Goal: Transaction & Acquisition: Obtain resource

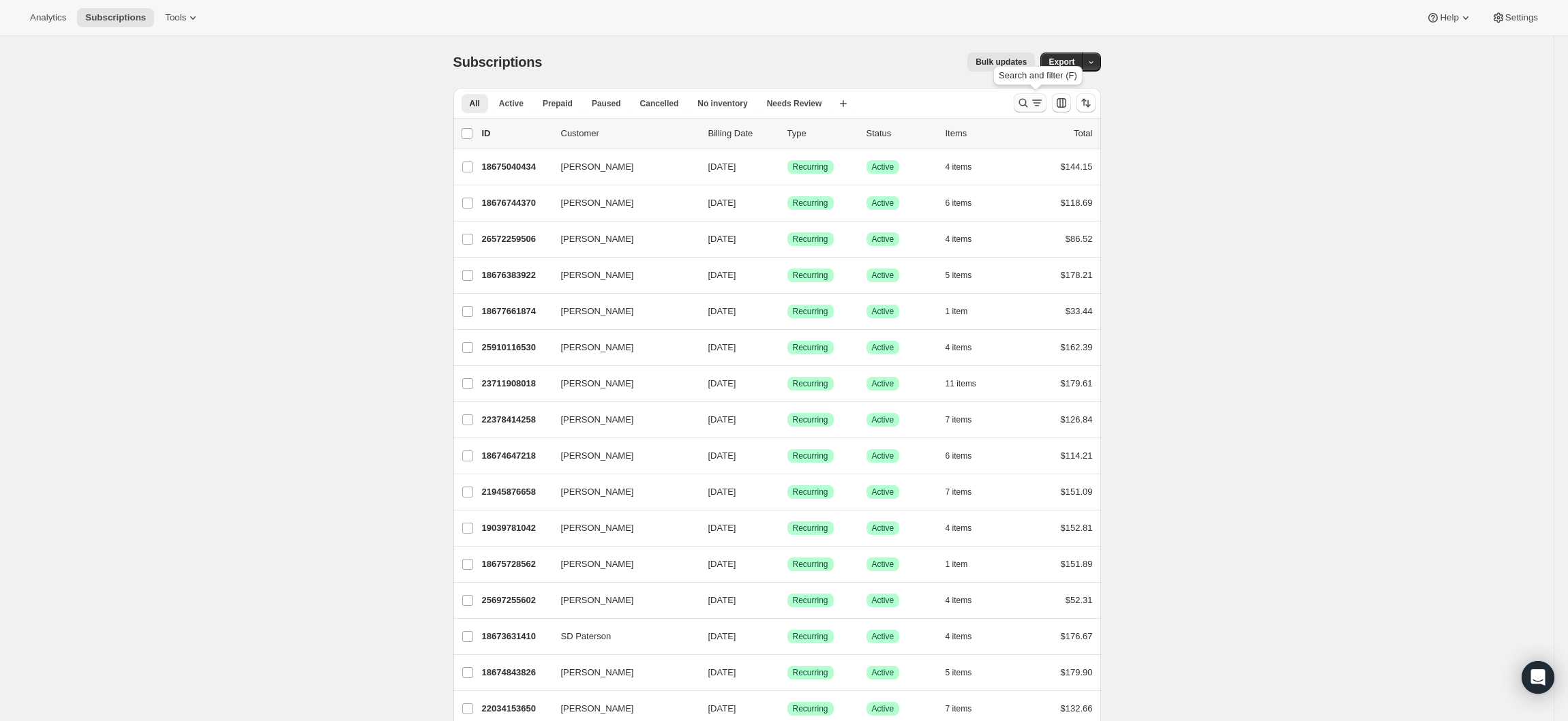
click at [1027, 104] on icon "Search and filter results" at bounding box center [1023, 103] width 13 height 13
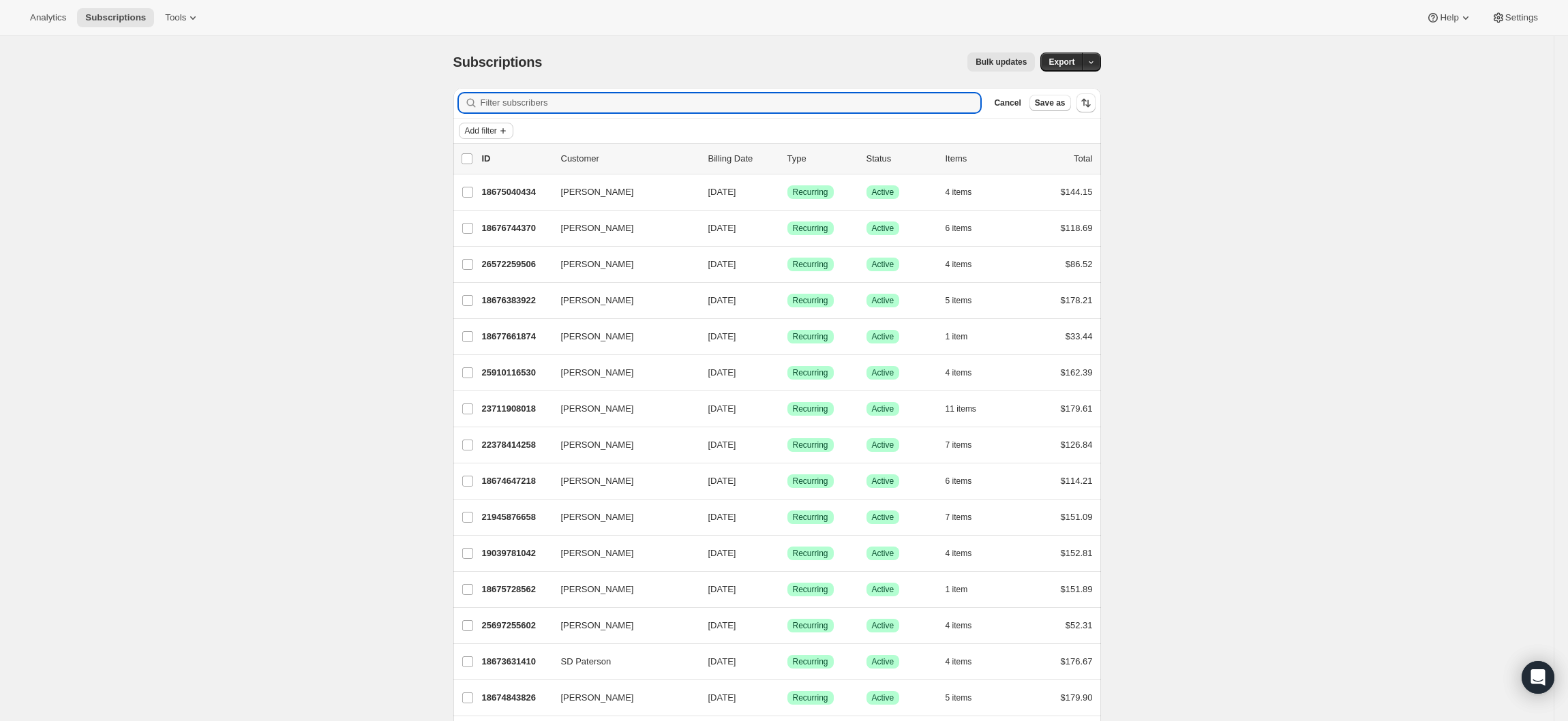
click at [509, 128] on icon "Add filter" at bounding box center [503, 131] width 11 height 11
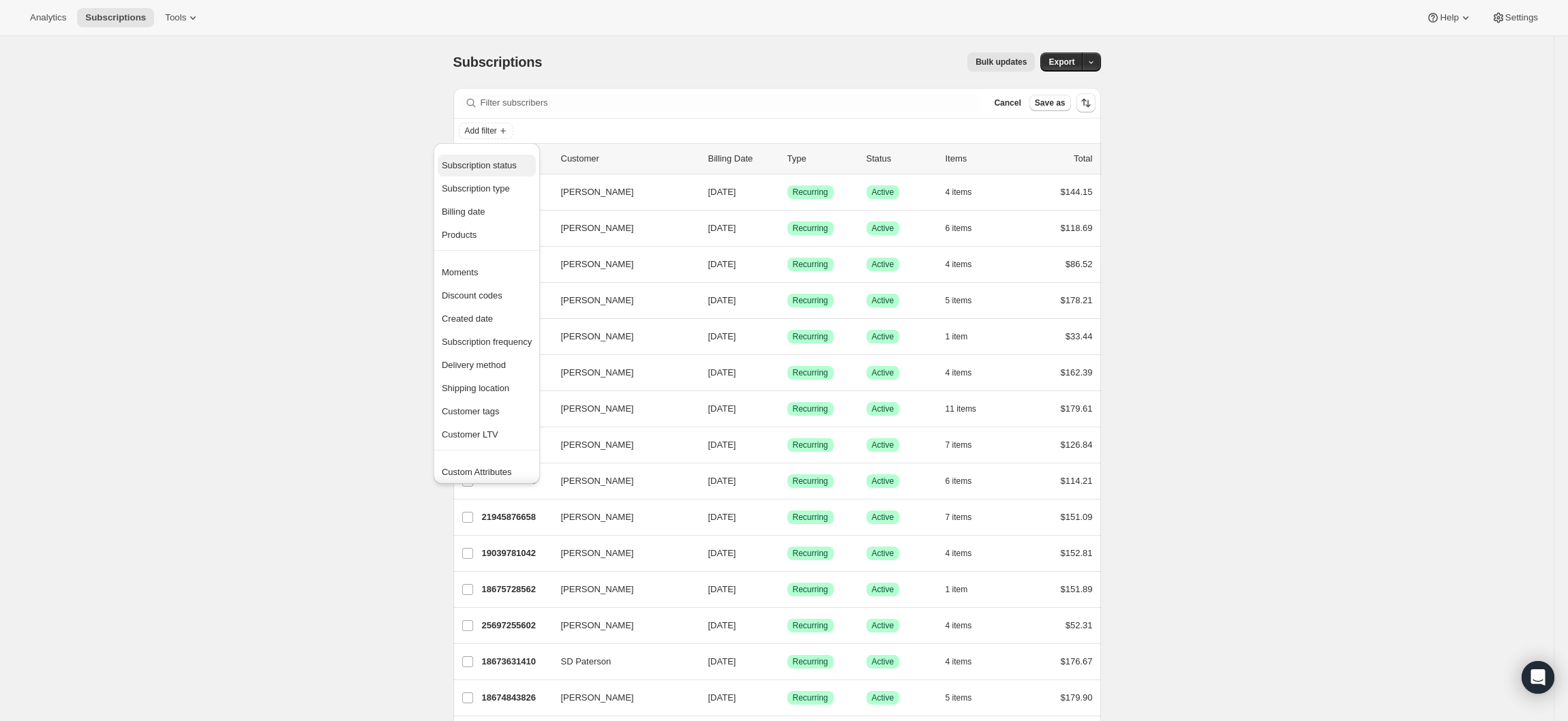
click at [495, 169] on span "Subscription status" at bounding box center [479, 165] width 75 height 11
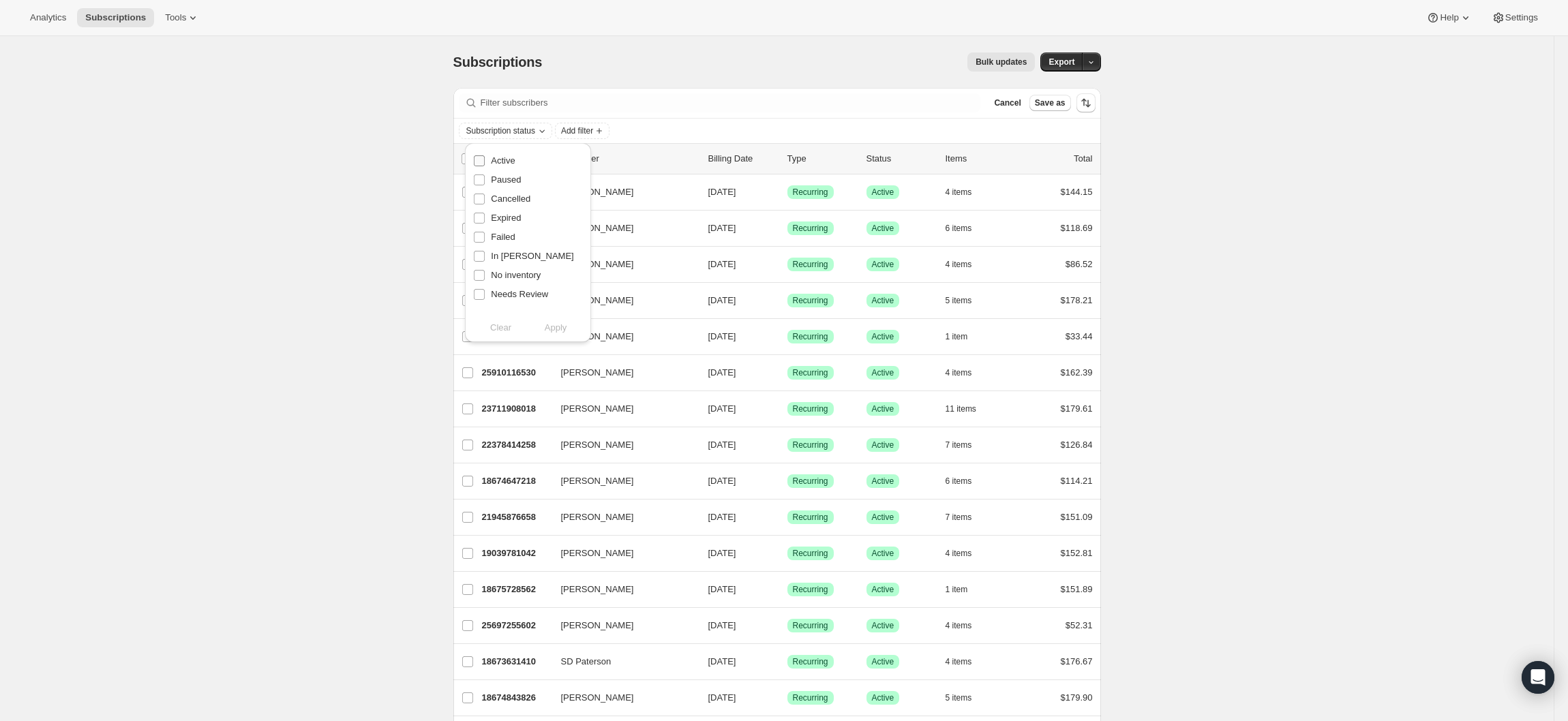
click at [504, 165] on span "Active" at bounding box center [503, 161] width 24 height 11
click at [485, 165] on input "Active" at bounding box center [480, 161] width 11 height 11
checkbox input "true"
click at [497, 133] on span "Add filter" at bounding box center [481, 131] width 32 height 11
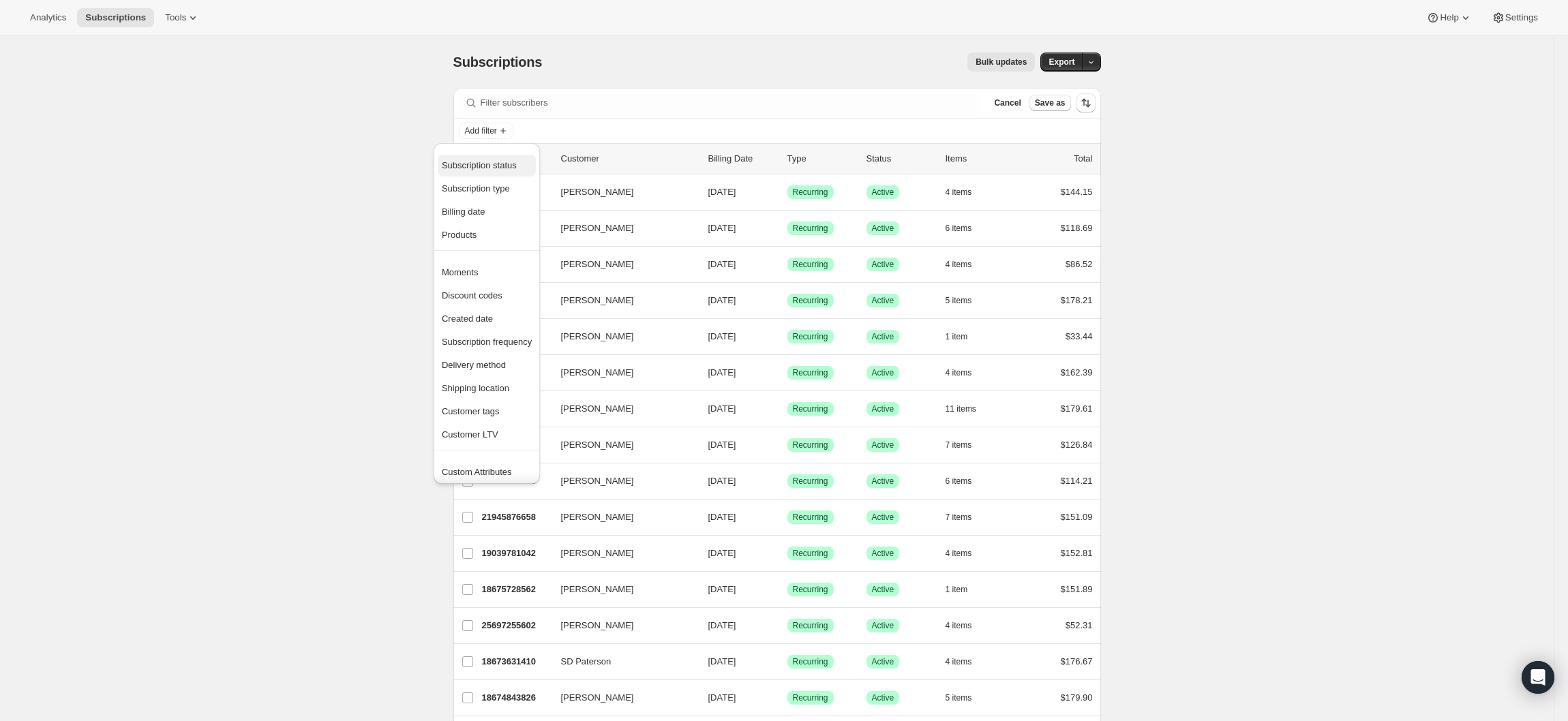
click at [484, 163] on span "Subscription status" at bounding box center [479, 165] width 75 height 11
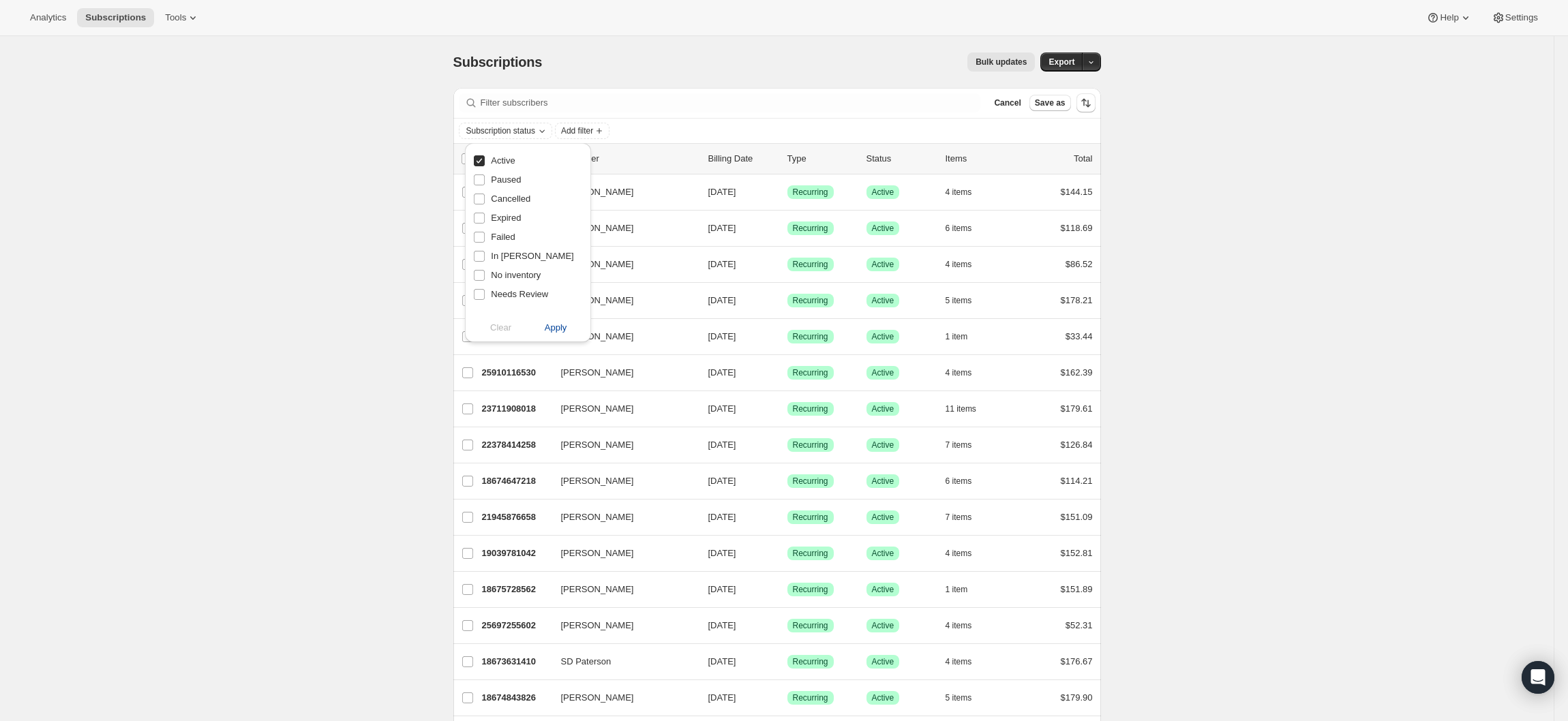
click at [547, 332] on span "Apply" at bounding box center [556, 327] width 22 height 13
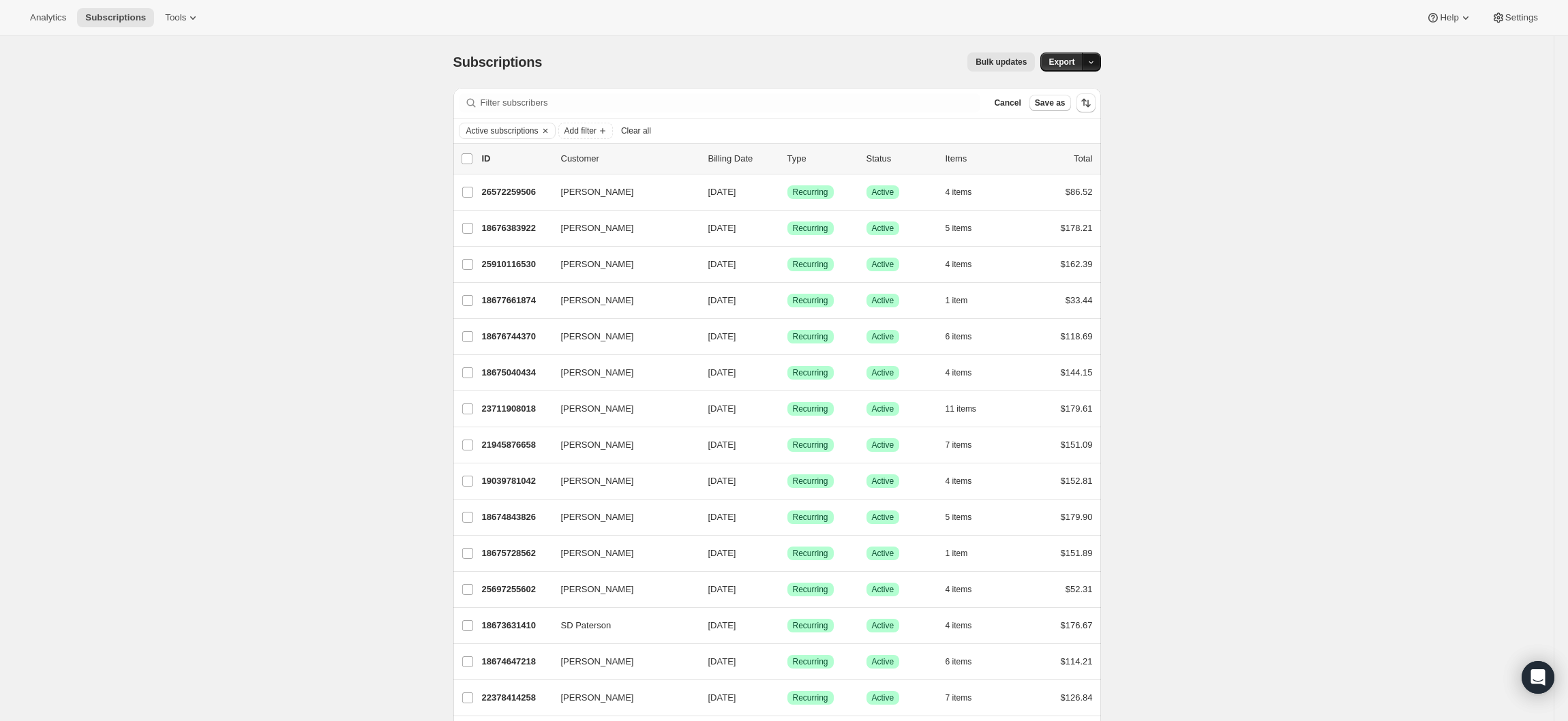
click at [1102, 63] on button "button" at bounding box center [1092, 62] width 19 height 19
click at [1057, 91] on span "Subscription data" at bounding box center [1025, 90] width 68 height 11
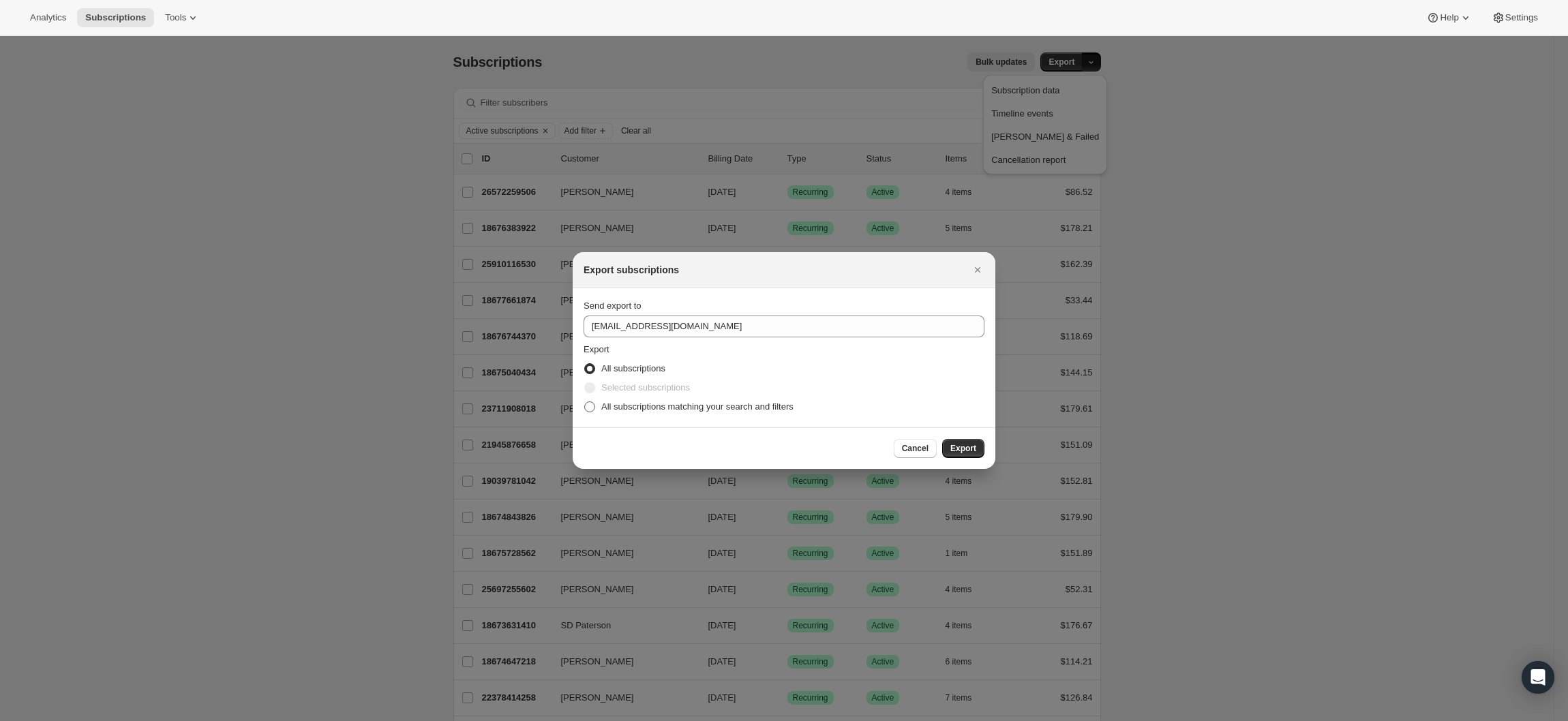
click at [743, 408] on span "All subscriptions matching your search and filters" at bounding box center [697, 407] width 192 height 11
click at [585, 403] on input "All subscriptions matching your search and filters" at bounding box center [584, 402] width 1 height 1
radio input "true"
click at [964, 453] on span "Export" at bounding box center [963, 449] width 26 height 11
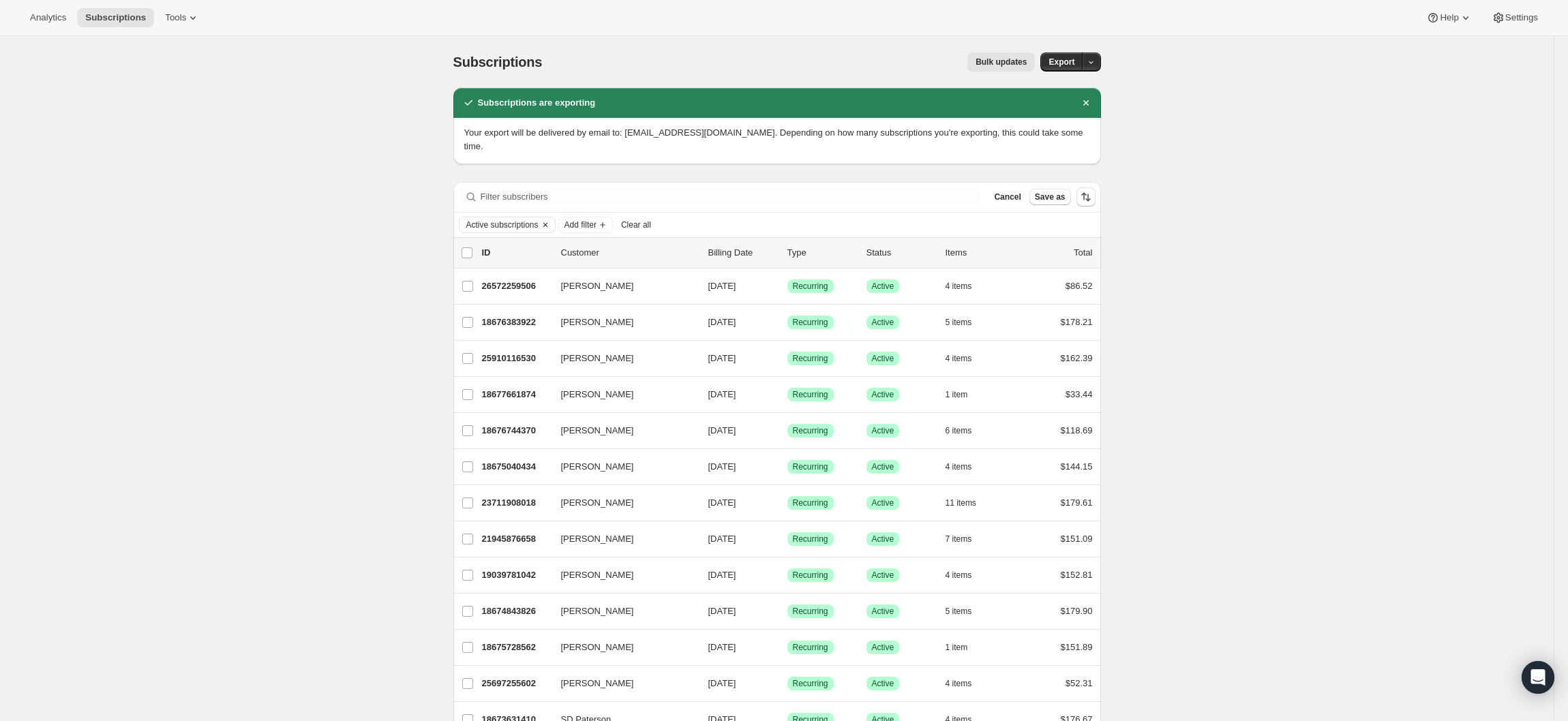
click at [547, 219] on icon "Clear" at bounding box center [545, 225] width 11 height 11
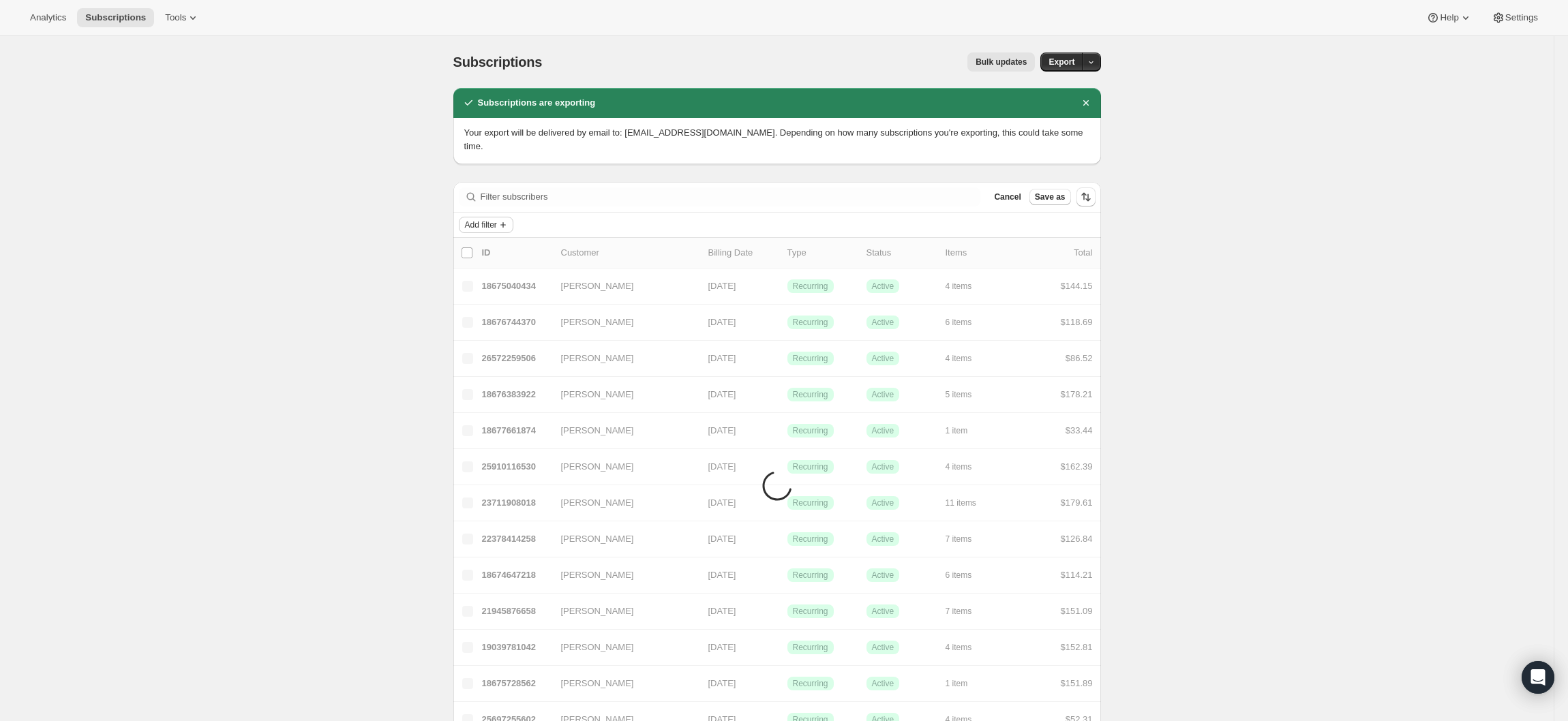
click at [505, 219] on icon "Add filter" at bounding box center [503, 225] width 11 height 11
click at [495, 242] on span "Subscription status" at bounding box center [479, 246] width 75 height 11
click at [505, 264] on span "Paused" at bounding box center [506, 260] width 30 height 11
click at [485, 264] on input "Paused" at bounding box center [480, 260] width 11 height 11
checkbox input "true"
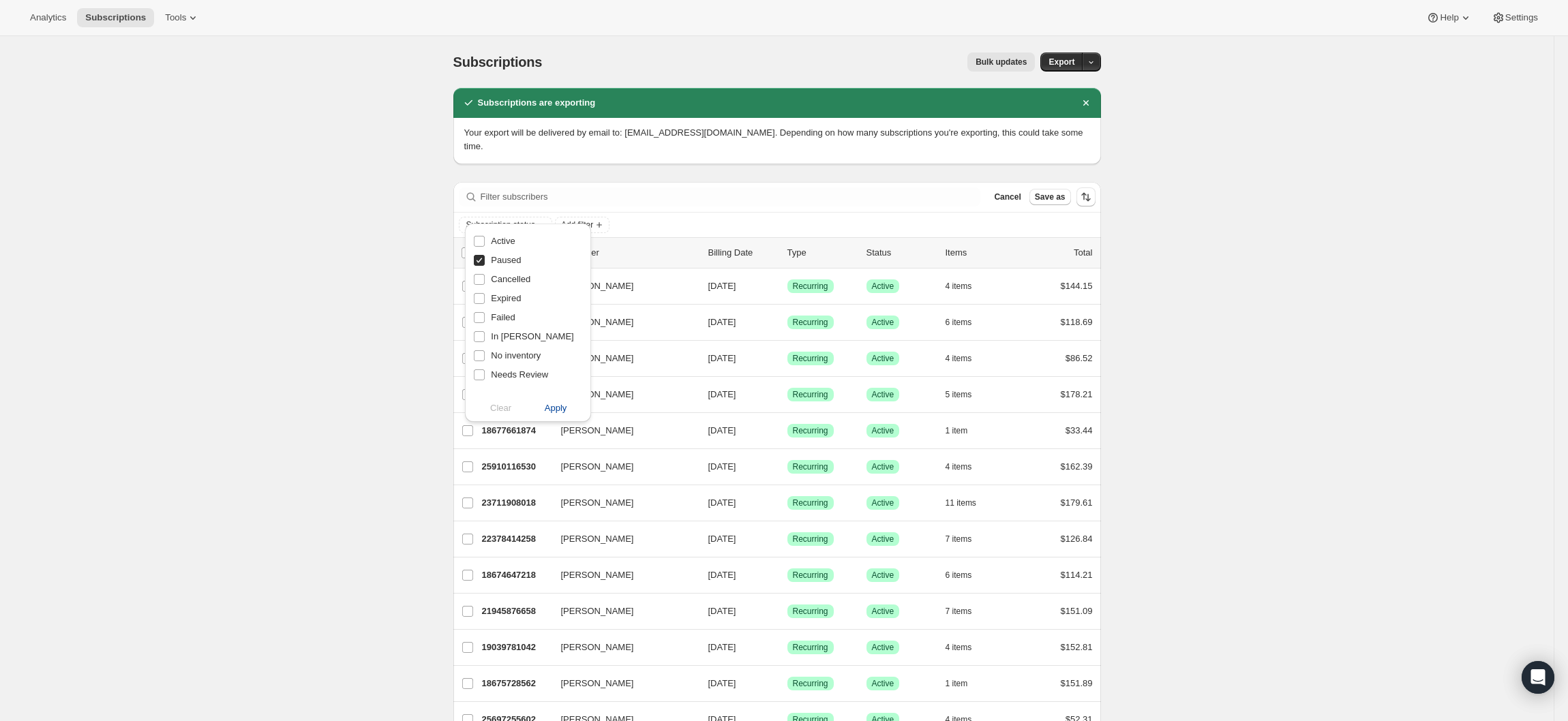
click at [555, 415] on span "Apply" at bounding box center [556, 408] width 22 height 13
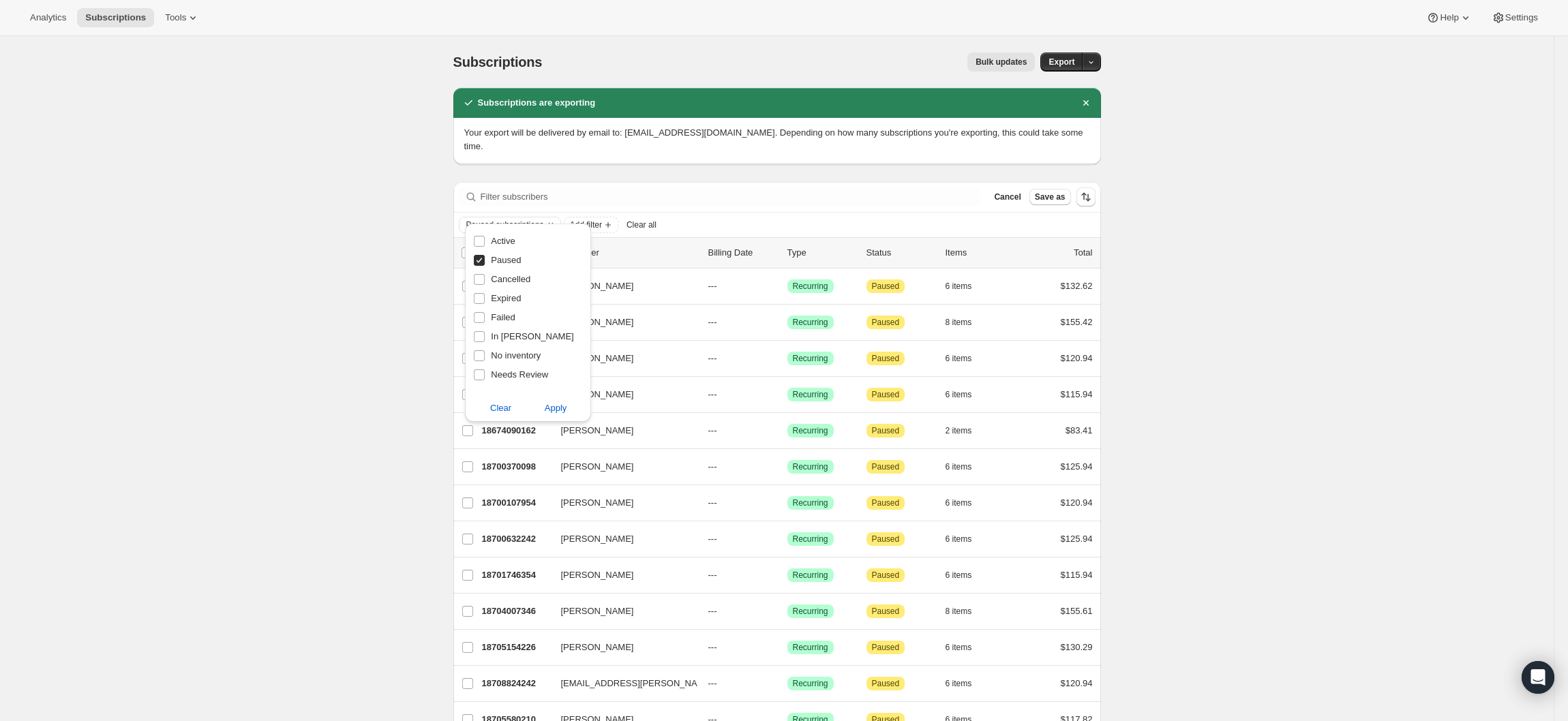
click at [1095, 64] on icon "button" at bounding box center [1091, 63] width 9 height 9
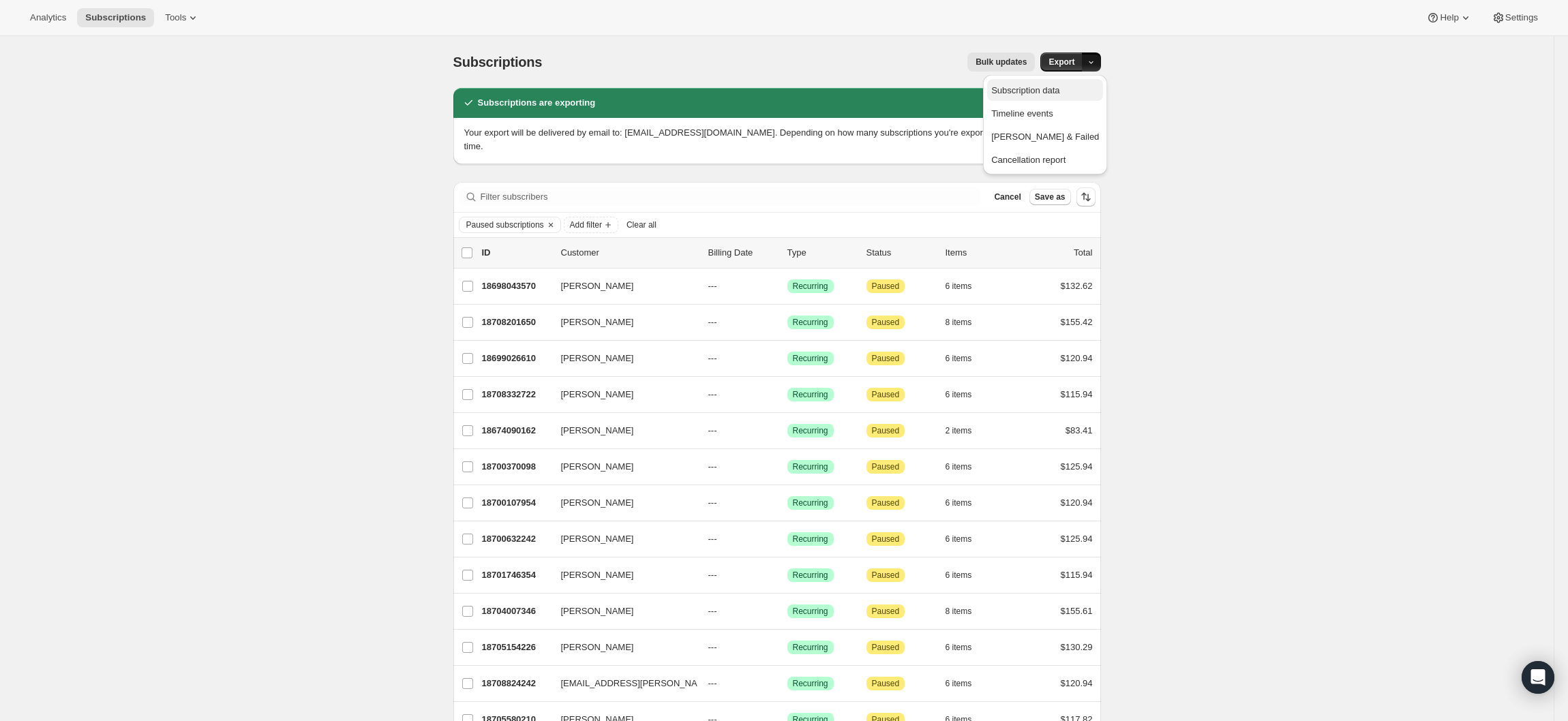
click at [1060, 92] on span "Subscription data" at bounding box center [1025, 90] width 68 height 11
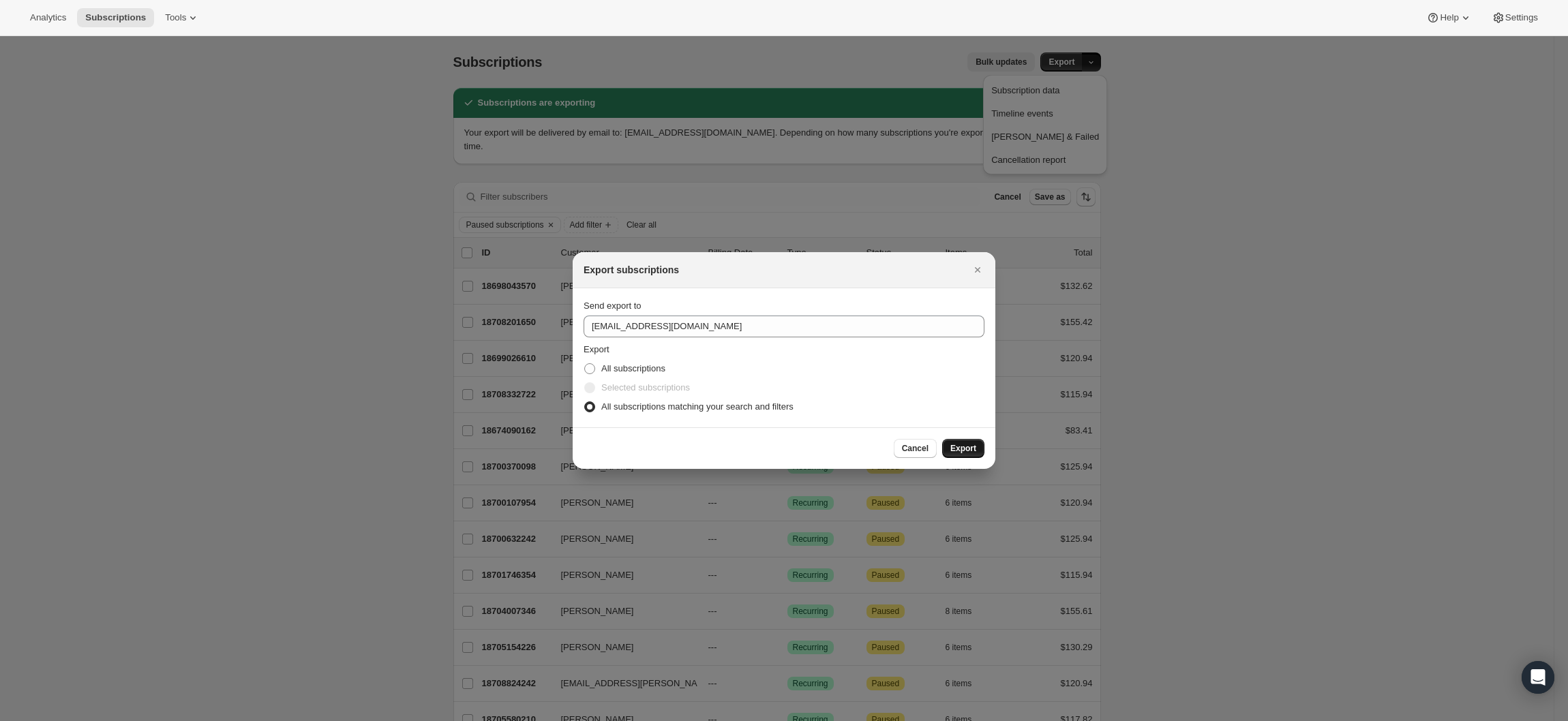
click at [966, 447] on span "Export" at bounding box center [963, 449] width 26 height 11
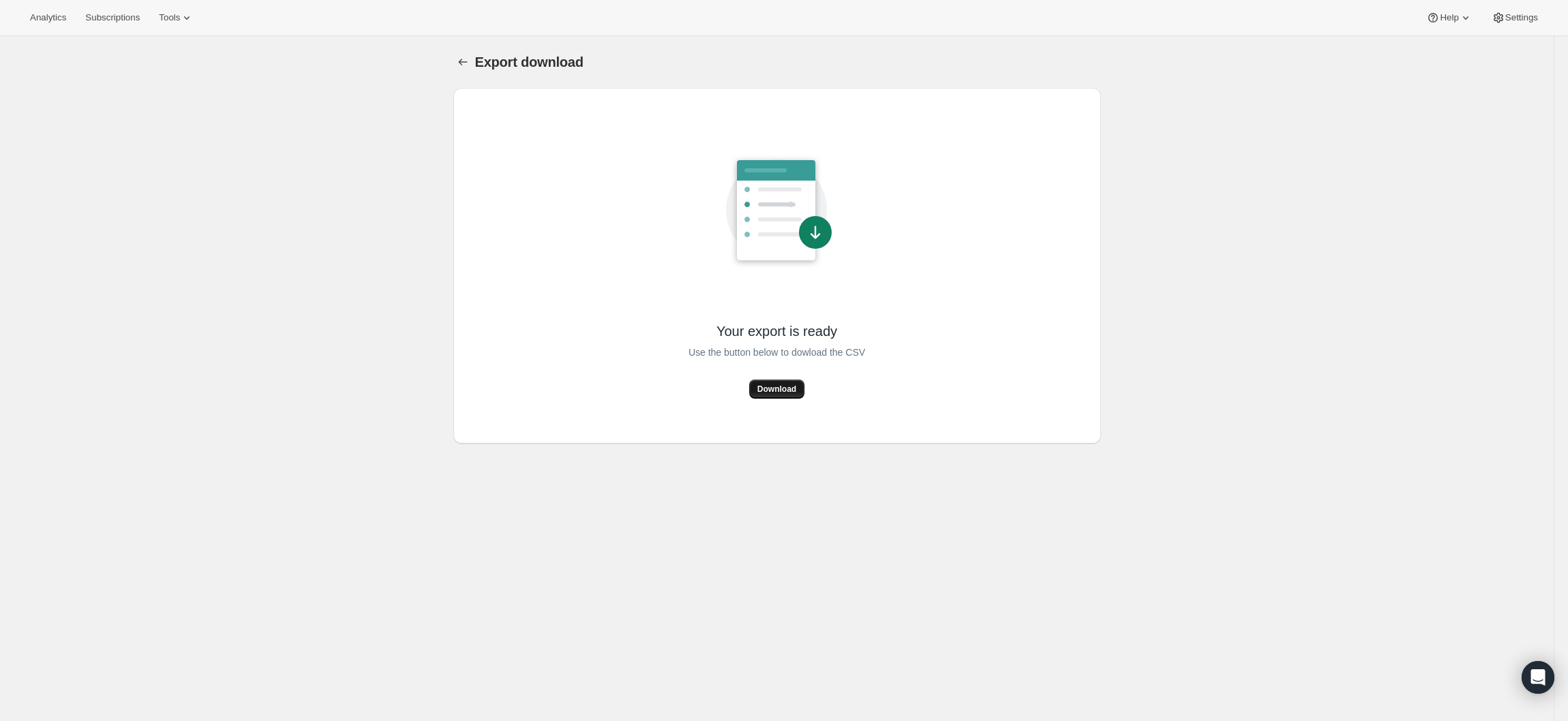
click at [769, 386] on span "Download" at bounding box center [777, 389] width 39 height 11
click at [796, 386] on span "Download" at bounding box center [777, 389] width 39 height 11
